Goal: Information Seeking & Learning: Learn about a topic

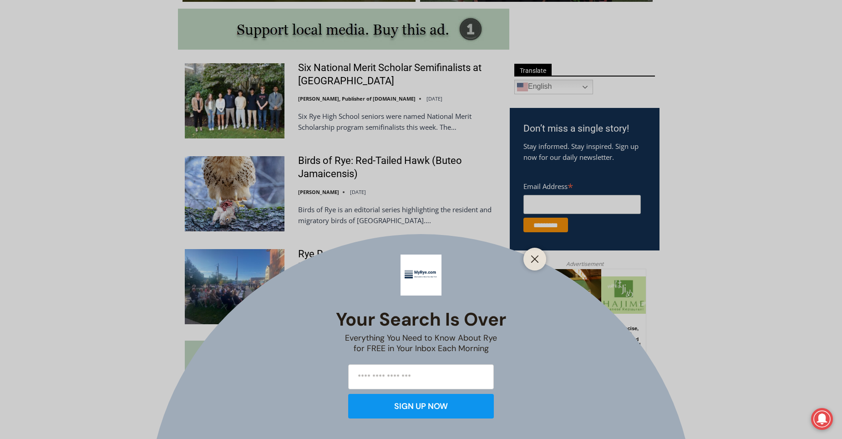
scroll to position [530, 0]
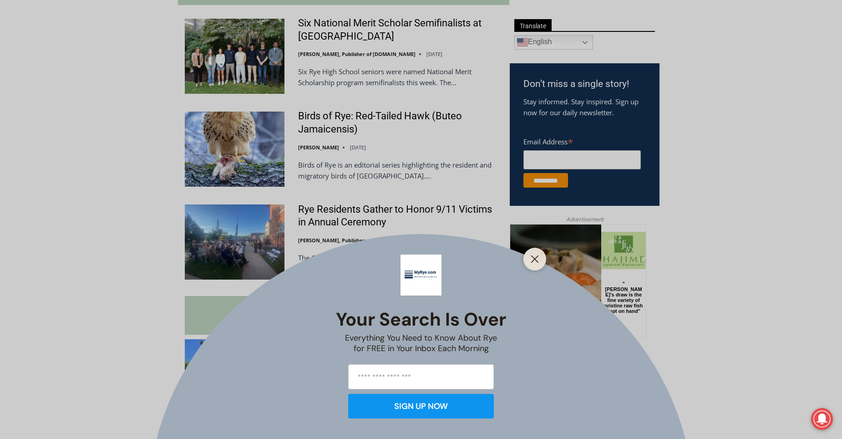
click at [319, 120] on div "Your Search is Over Everything You Need to Know About Rye for FREE in Your Inbo…" at bounding box center [421, 219] width 842 height 439
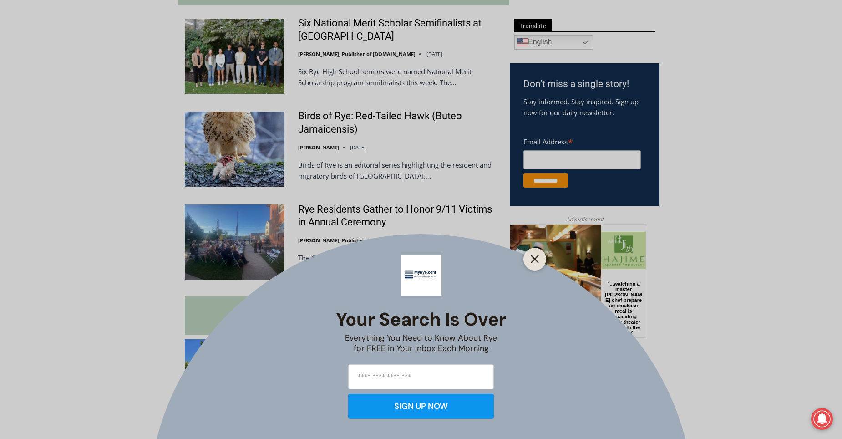
click at [534, 260] on line "Close" at bounding box center [534, 259] width 6 height 6
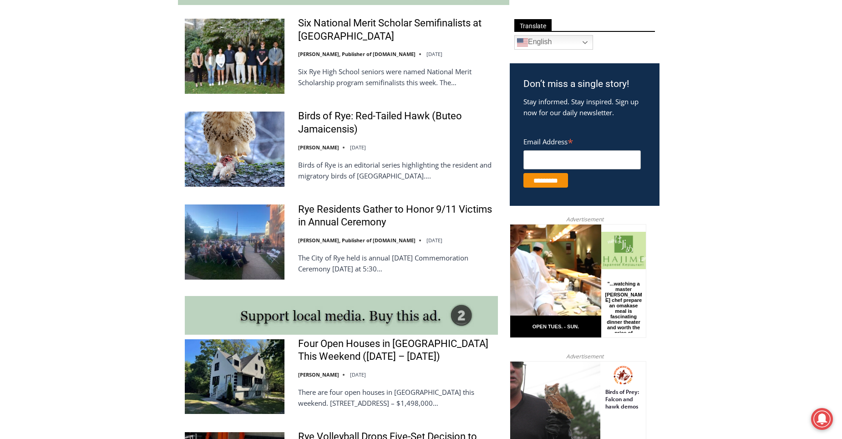
click at [235, 142] on img at bounding box center [235, 148] width 100 height 75
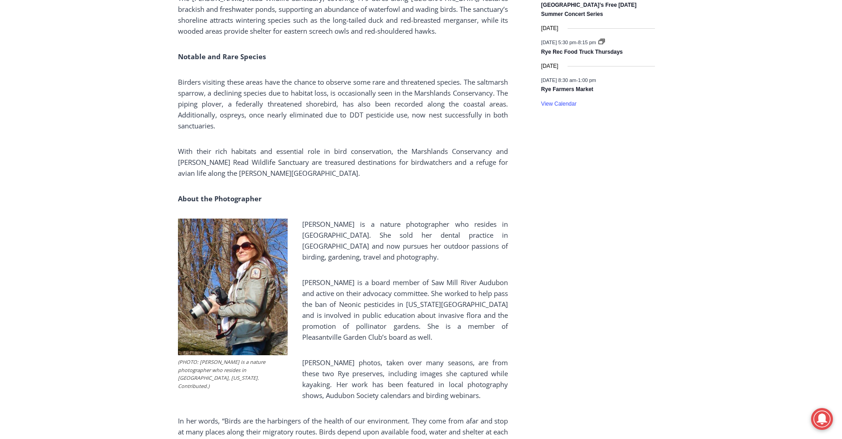
scroll to position [1665, 0]
